Goal: Information Seeking & Learning: Learn about a topic

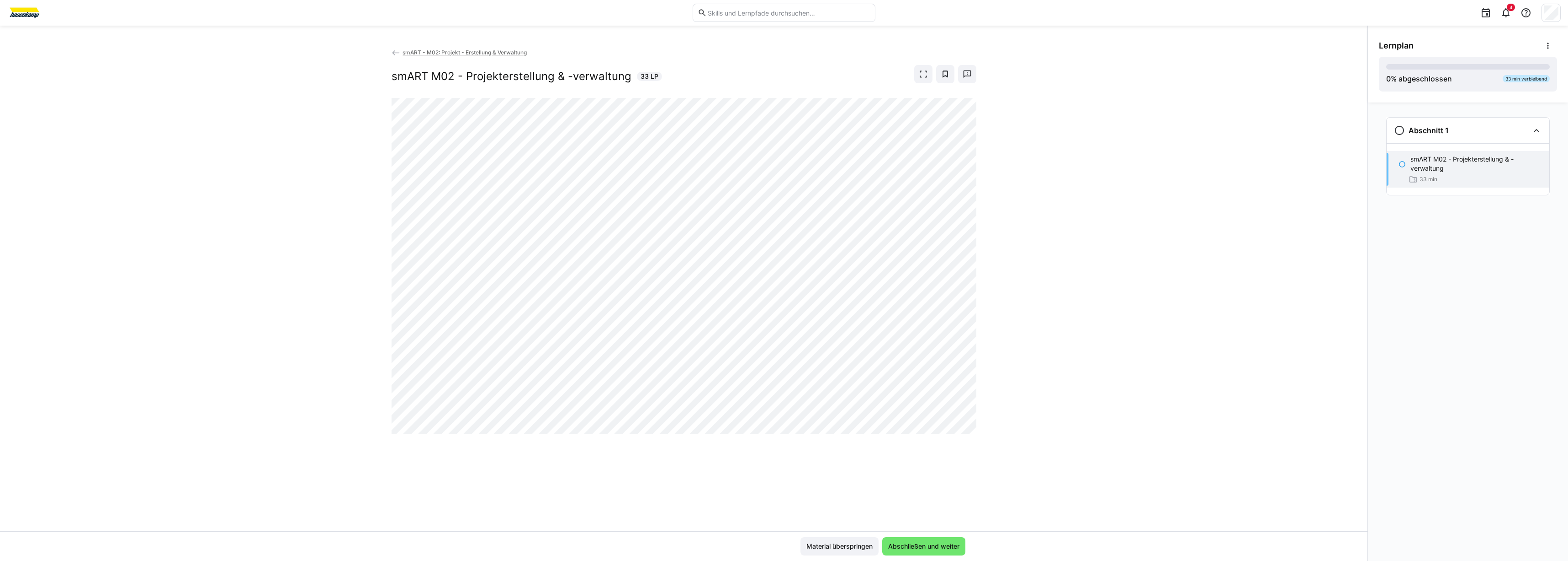
click at [417, 54] on span "smART - M02: Projekt - Erstellung & Verwaltung" at bounding box center [464, 51] width 124 height 7
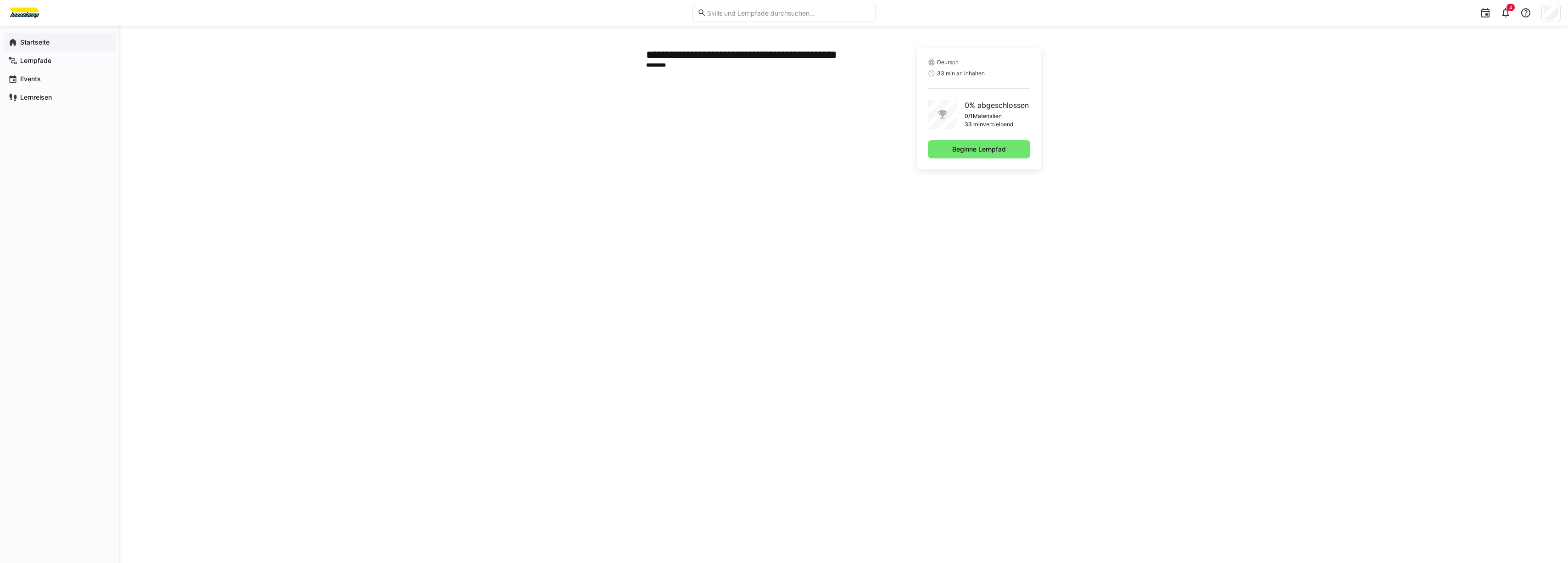
click at [23, 48] on div "Startseite" at bounding box center [59, 42] width 112 height 19
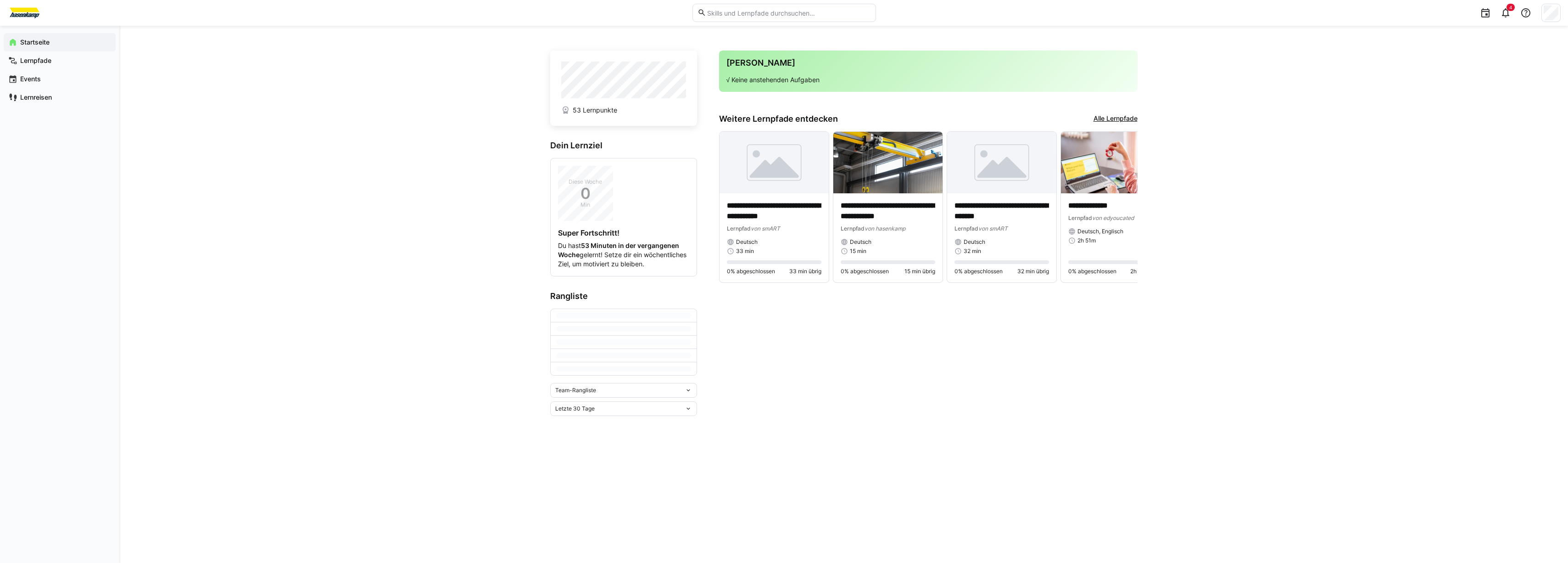
click at [417, 166] on div "**********" at bounding box center [844, 294] width 1449 height 537
click at [1091, 178] on img at bounding box center [1116, 162] width 109 height 62
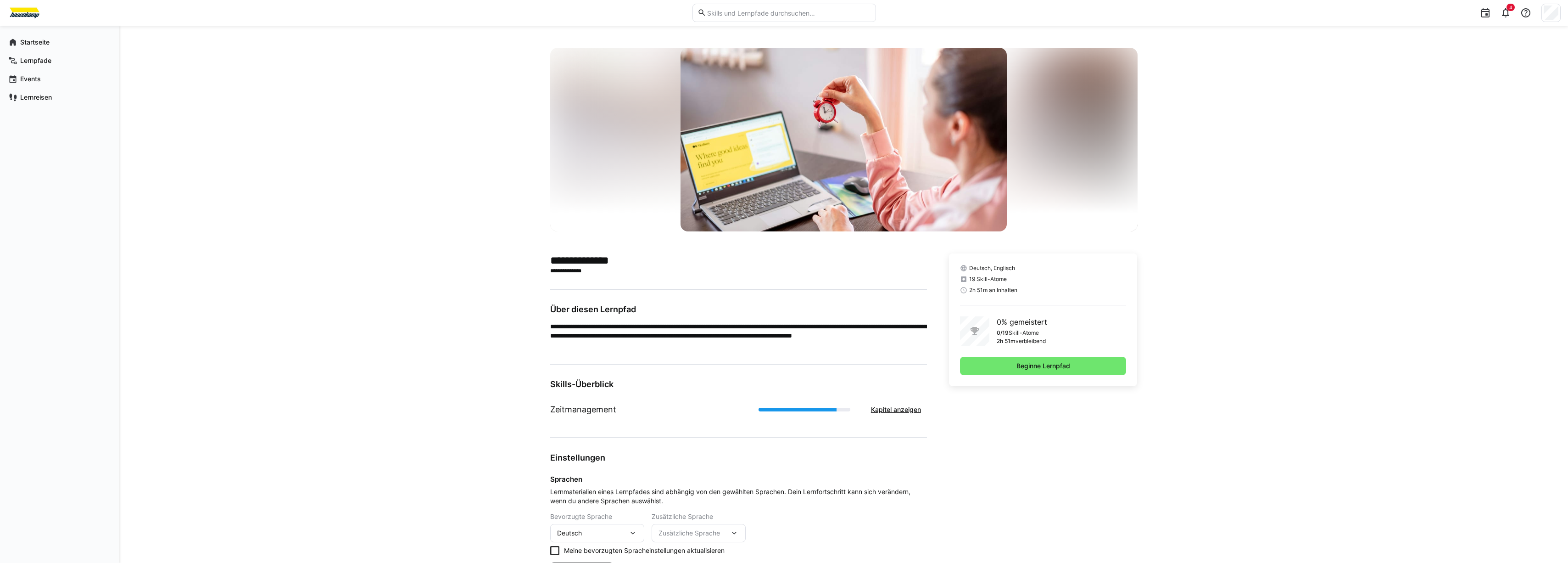
click at [455, 197] on div "**********" at bounding box center [844, 319] width 1449 height 587
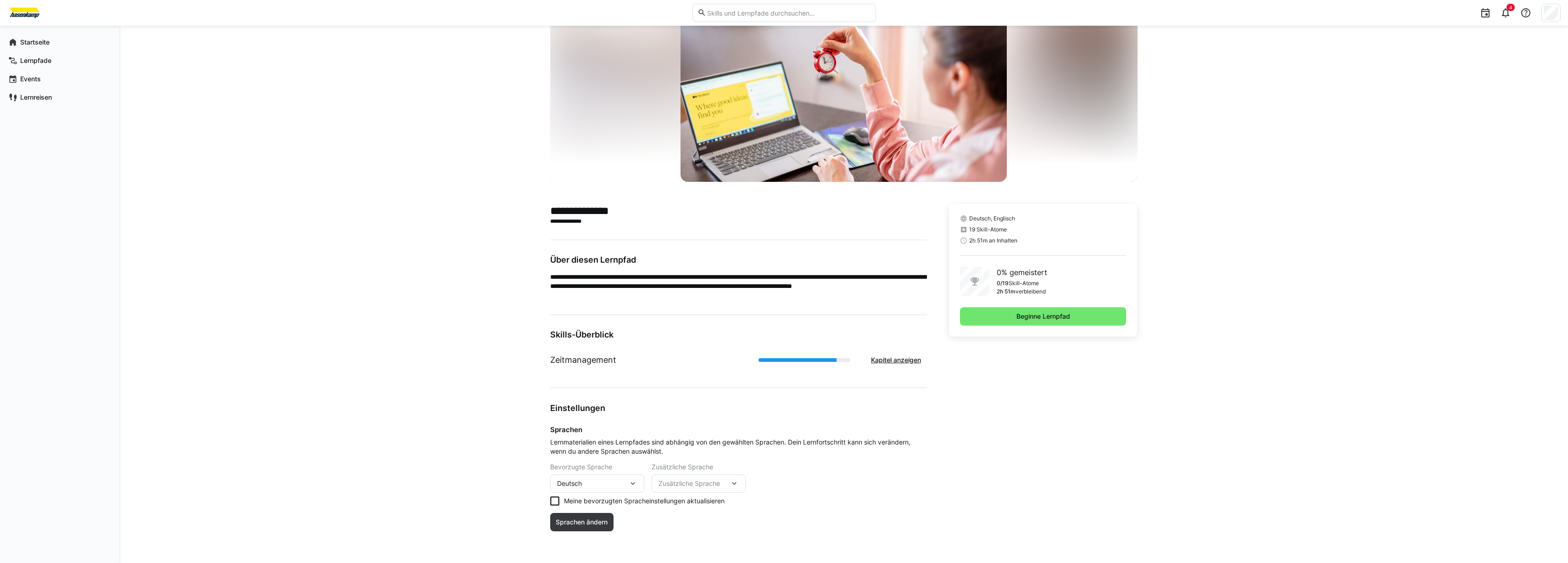
scroll to position [51, 0]
click at [1055, 315] on span "Beginne Lernpfad" at bounding box center [1043, 315] width 56 height 9
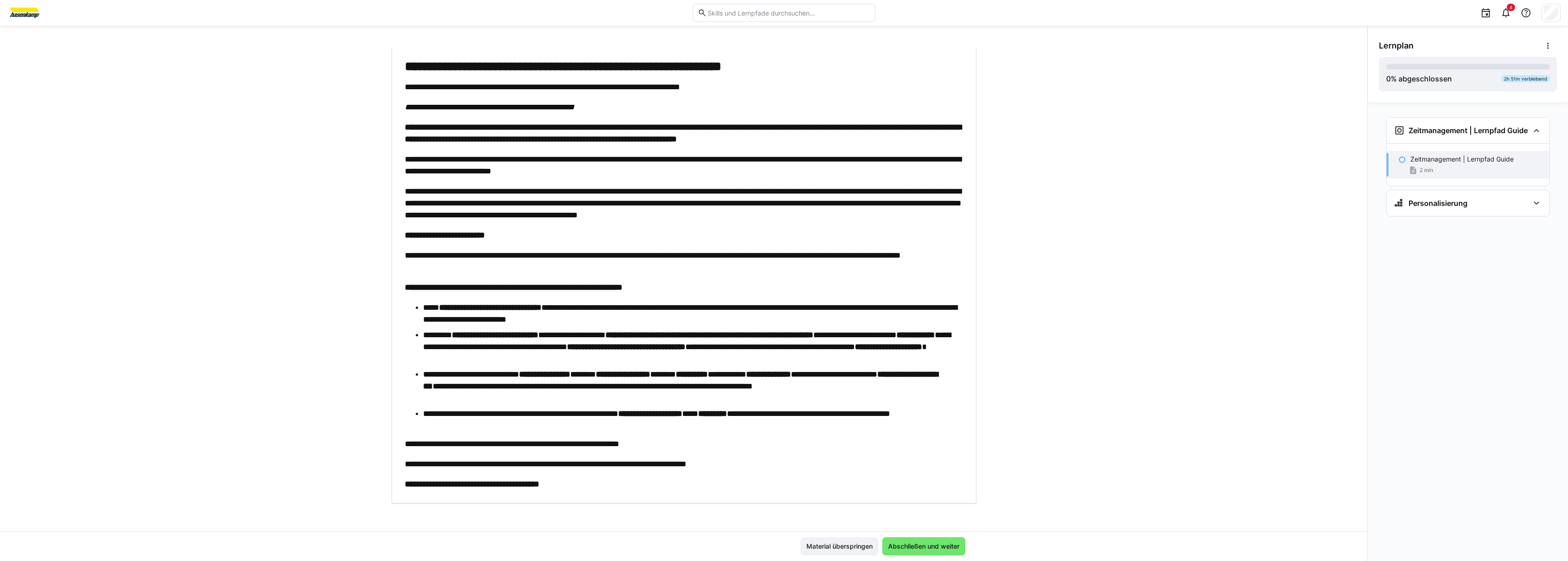
scroll to position [54, 0]
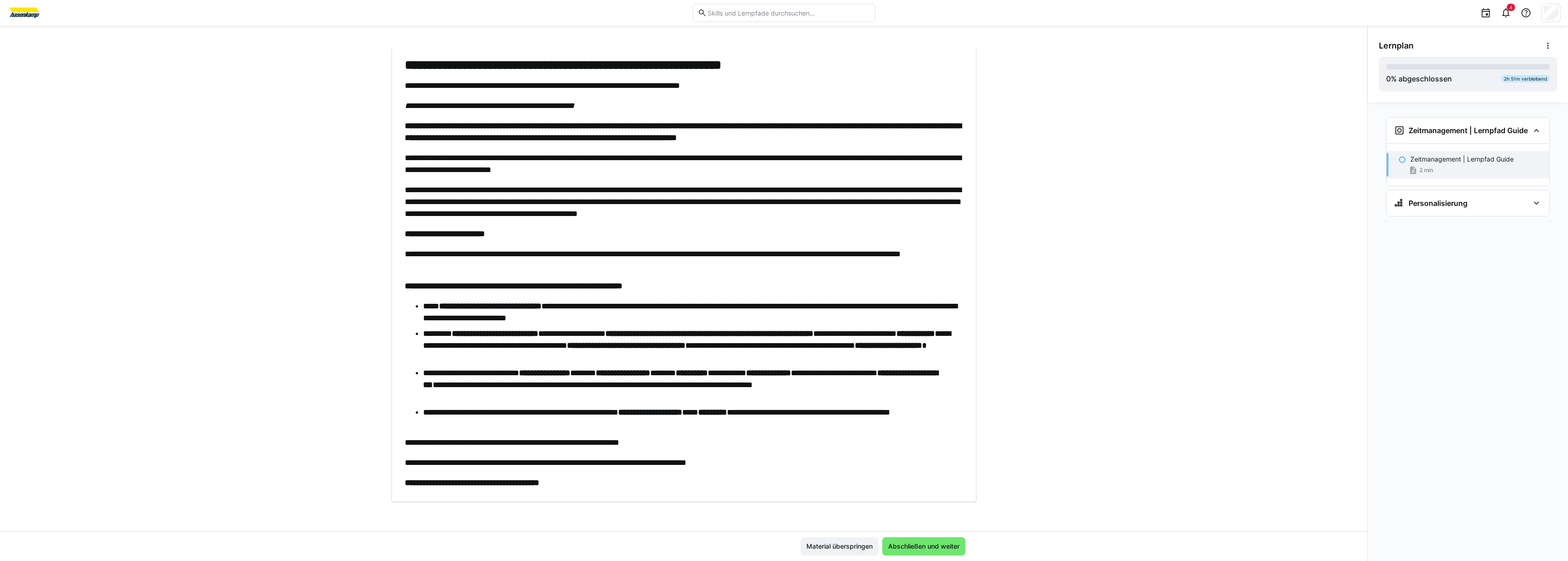
click at [1030, 371] on div "**********" at bounding box center [684, 289] width 1368 height 483
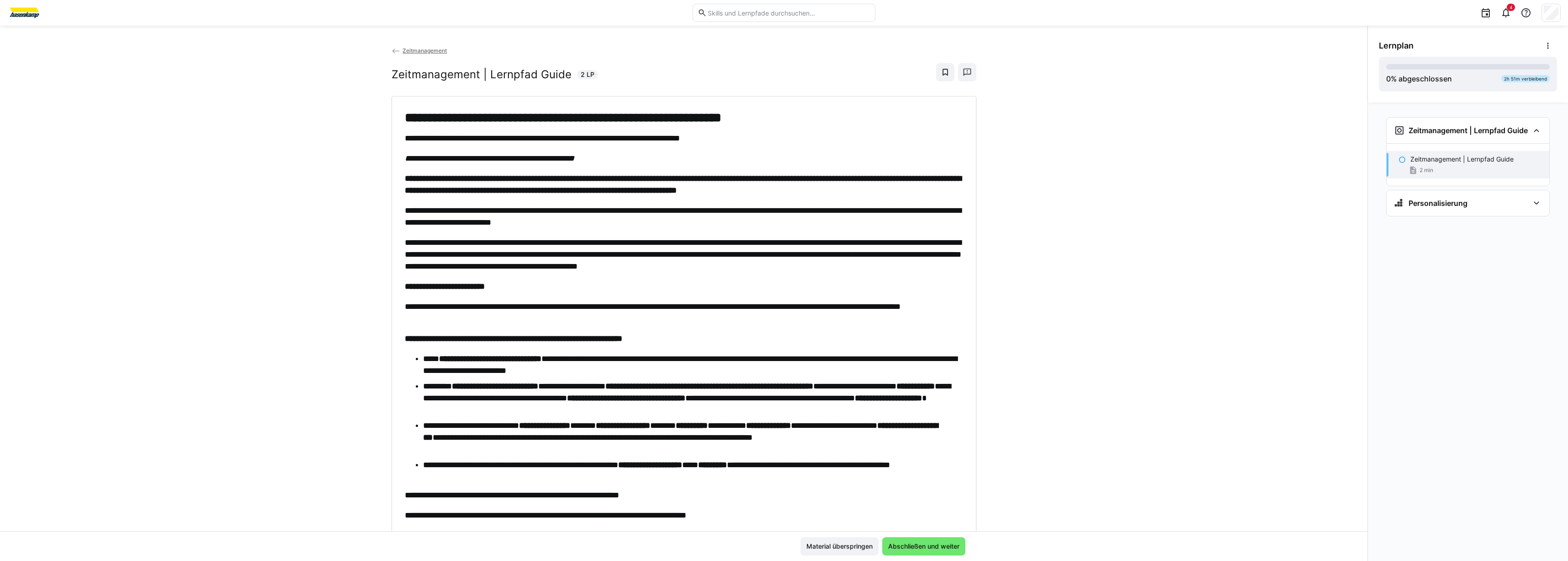
scroll to position [7, 0]
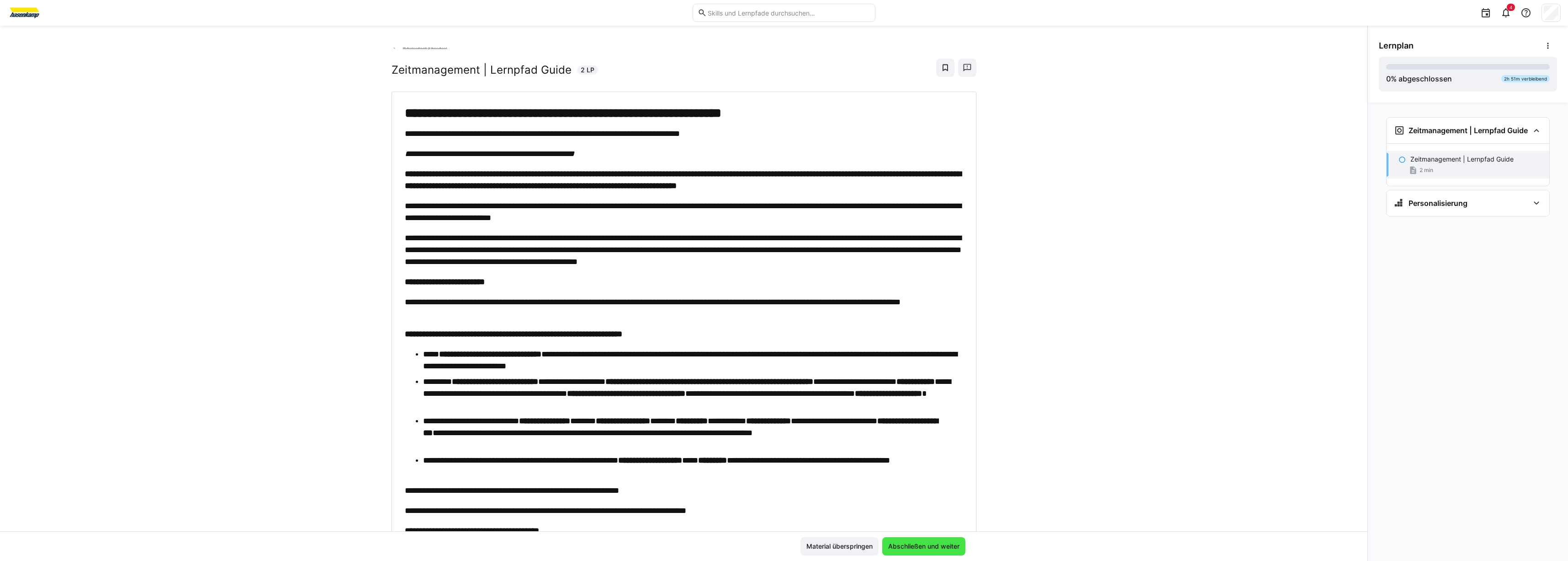
click at [896, 542] on span "Abschließen und weiter" at bounding box center [923, 546] width 74 height 9
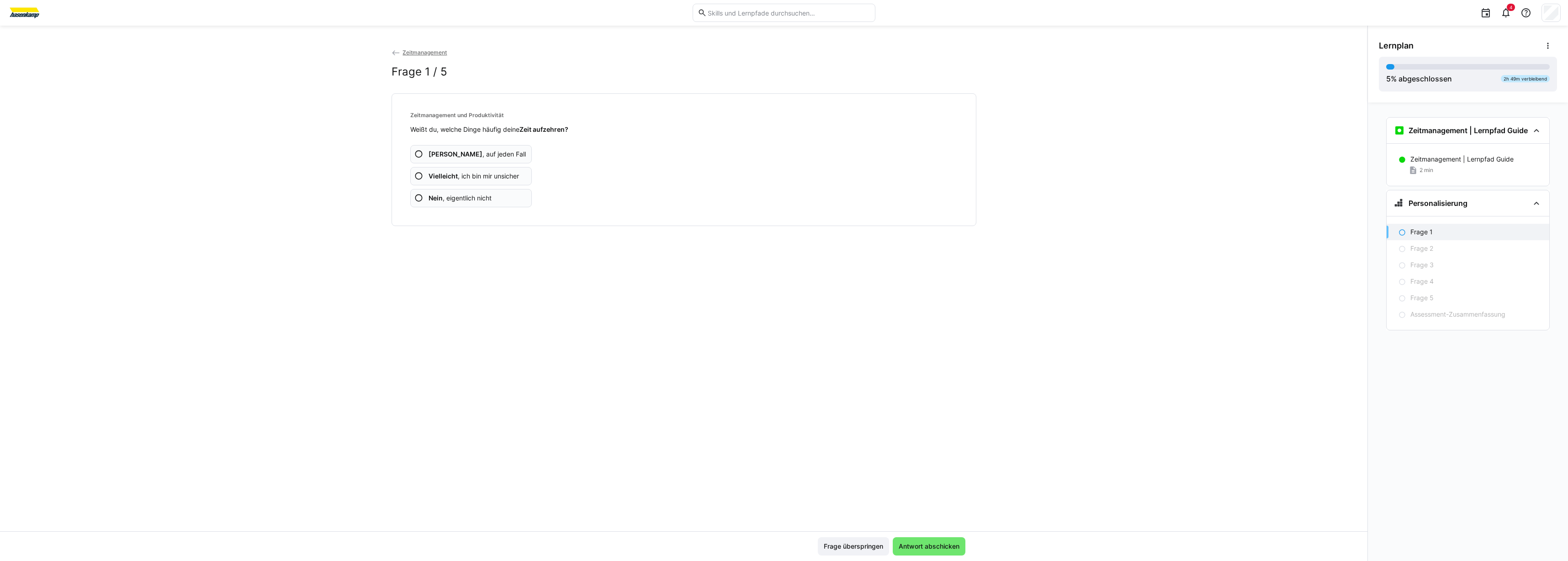
click at [463, 152] on span "Ja , auf jeden Fall" at bounding box center [478, 154] width 97 height 9
click at [474, 154] on span "Ja , auf jeden Fall" at bounding box center [478, 154] width 97 height 9
click at [442, 201] on span "Nein , eigentlich nicht" at bounding box center [460, 198] width 63 height 9
click at [447, 180] on b "Vielleicht" at bounding box center [443, 176] width 29 height 7
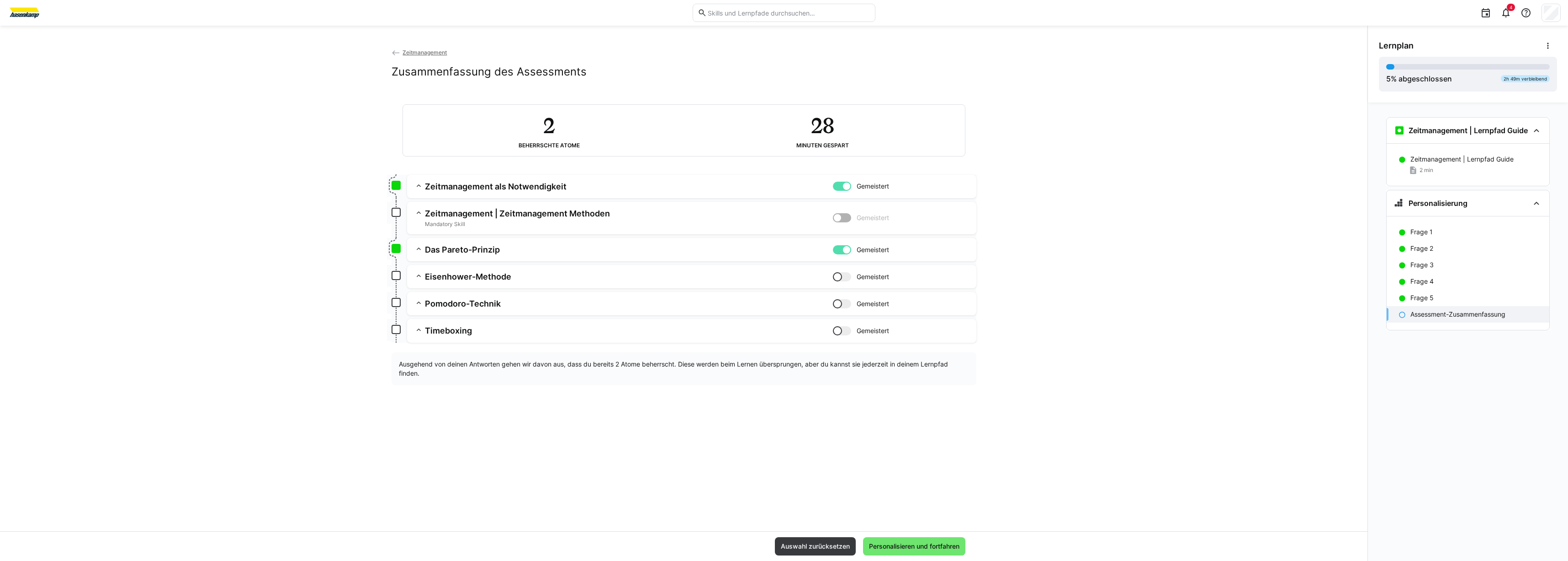
click at [846, 213] on div at bounding box center [843, 218] width 19 height 9
